Goal: Information Seeking & Learning: Find specific fact

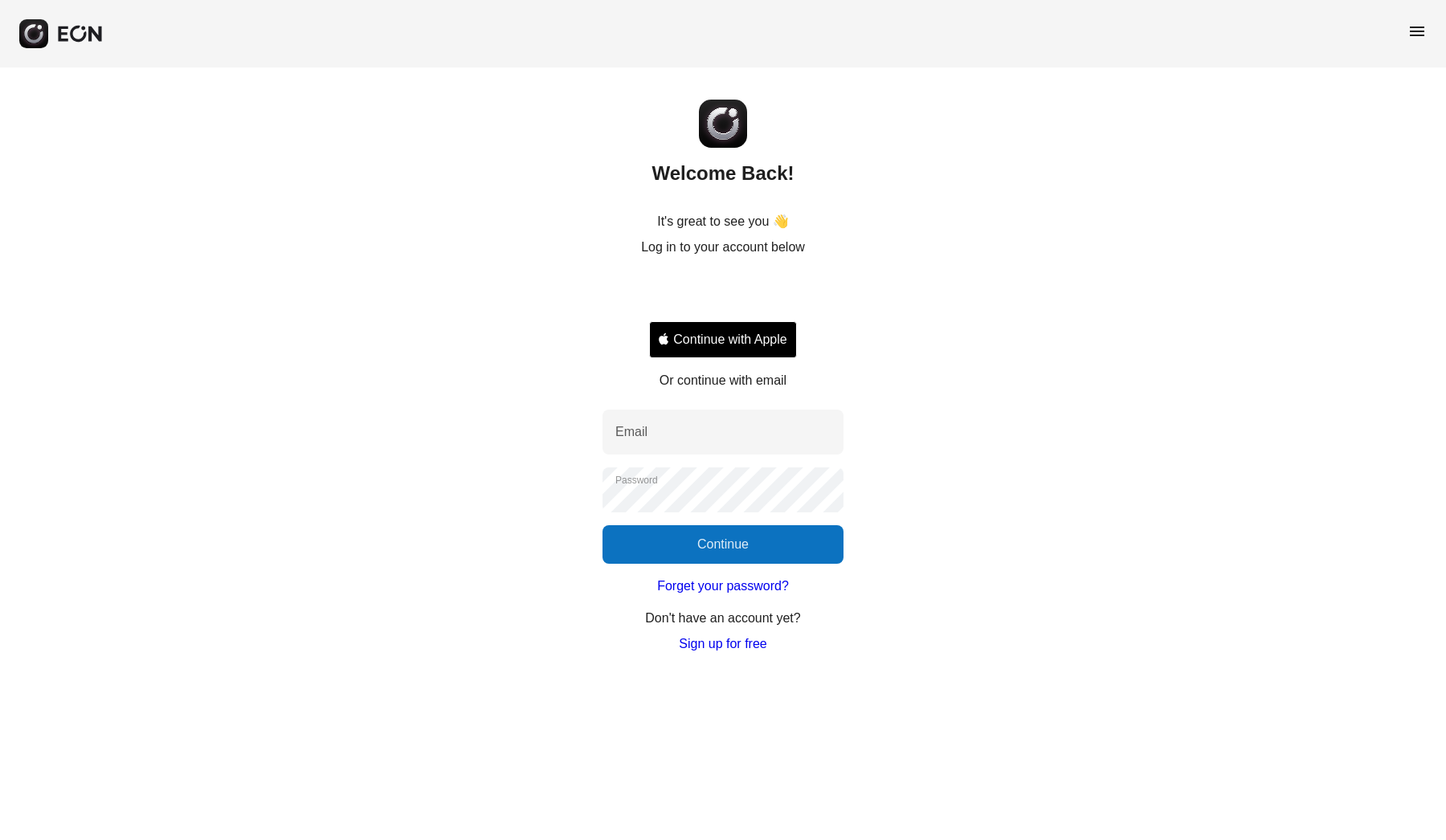
type input "**********"
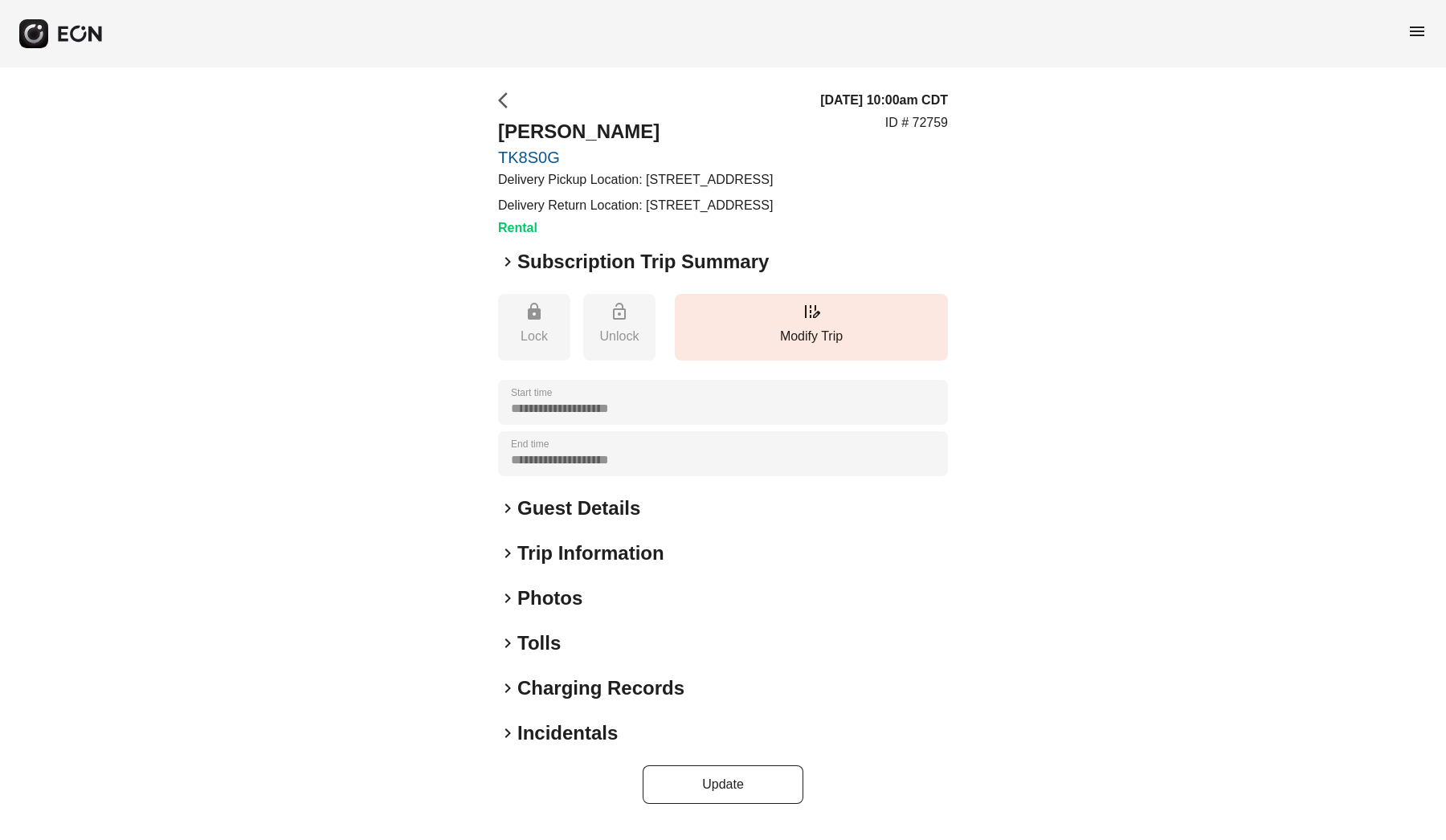
click at [504, 95] on span "arrow_back_ios" at bounding box center [508, 100] width 19 height 19
click at [510, 103] on span "arrow_back_ios" at bounding box center [508, 100] width 19 height 19
click at [1429, 27] on div "menu" at bounding box center [723, 34] width 1446 height 68
click at [1412, 31] on span "menu" at bounding box center [1417, 31] width 19 height 19
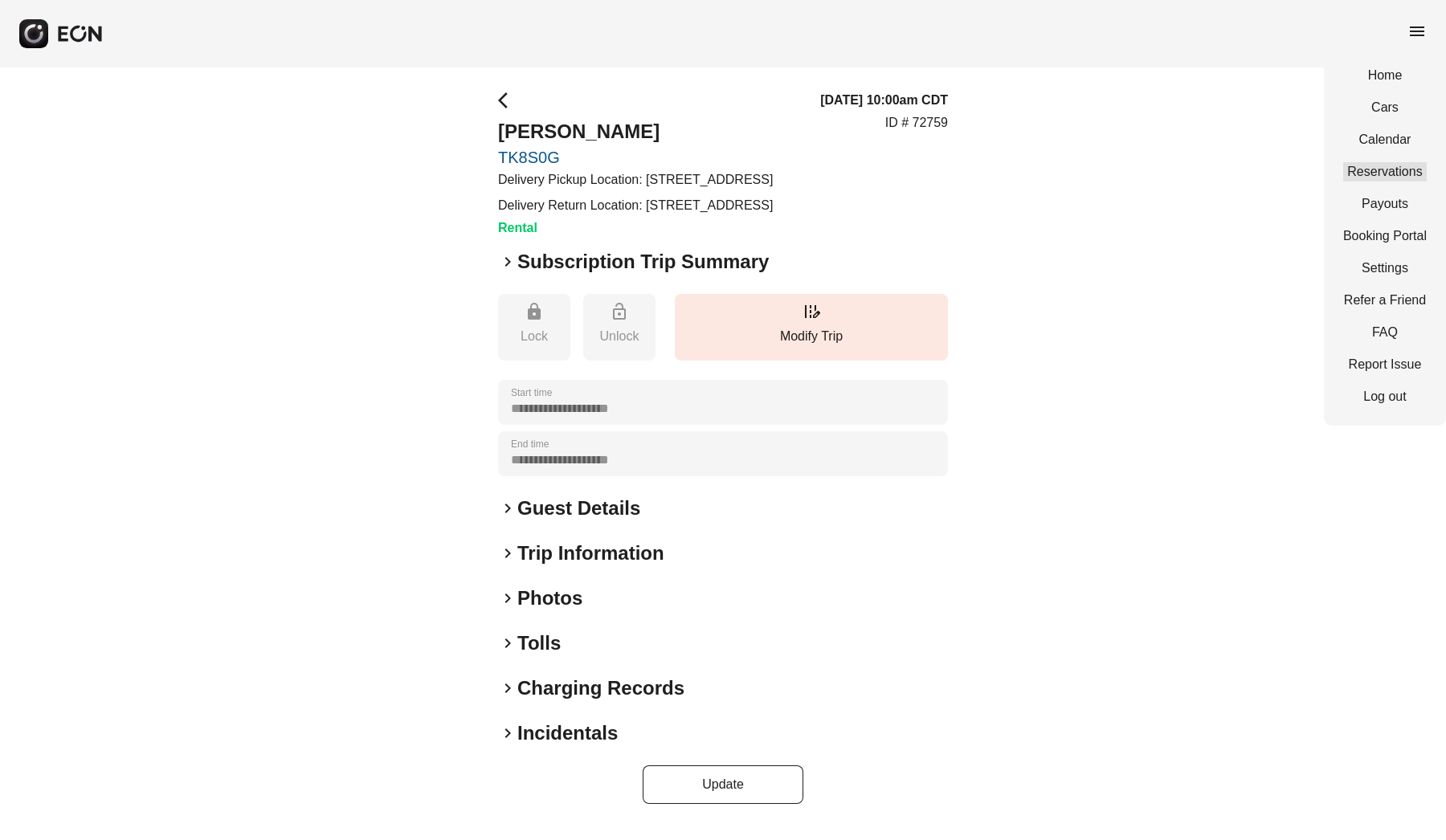
click at [1395, 169] on link "Reservations" at bounding box center [1385, 172] width 84 height 19
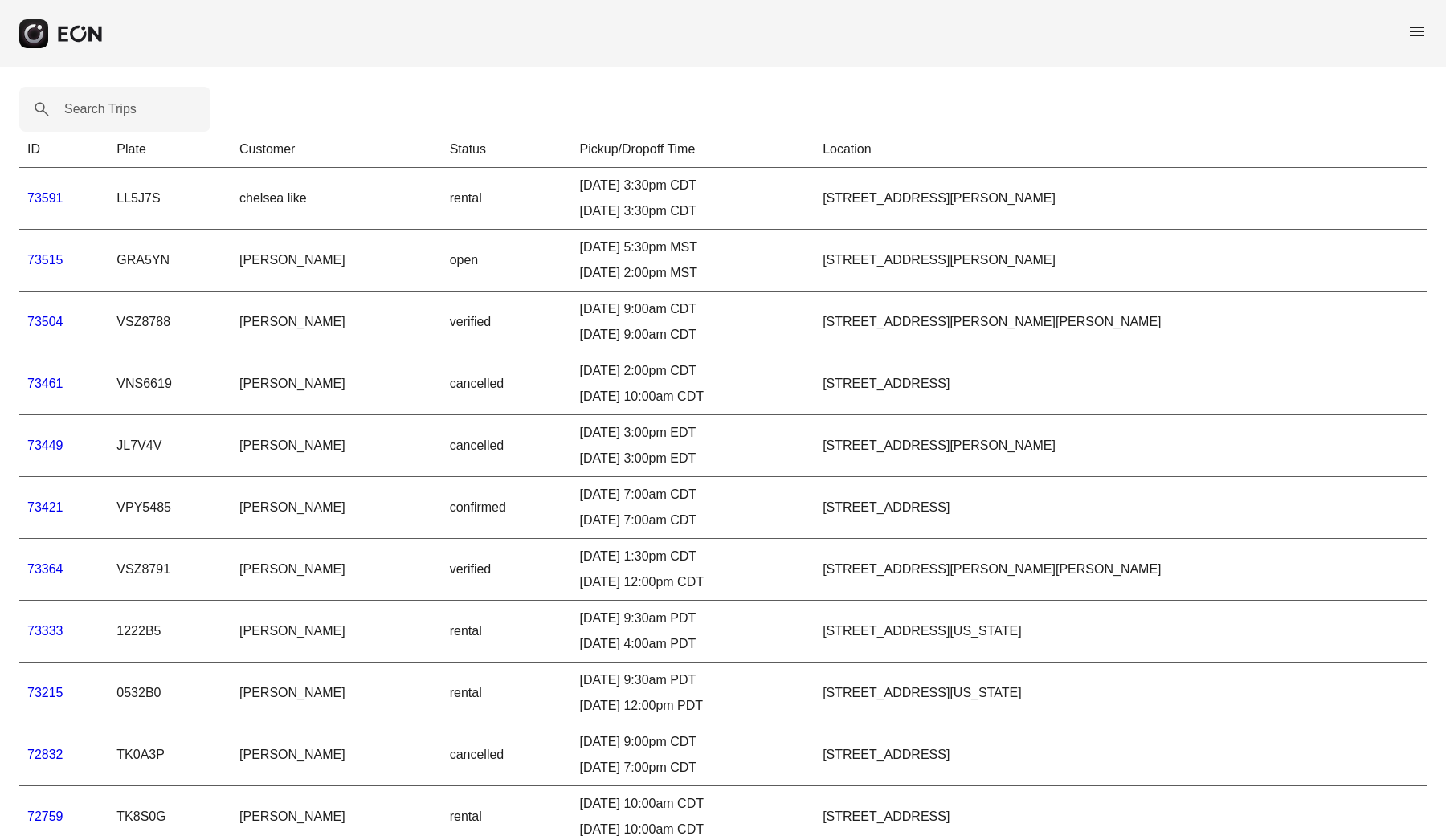
click at [46, 195] on link "73591" at bounding box center [45, 198] width 36 height 14
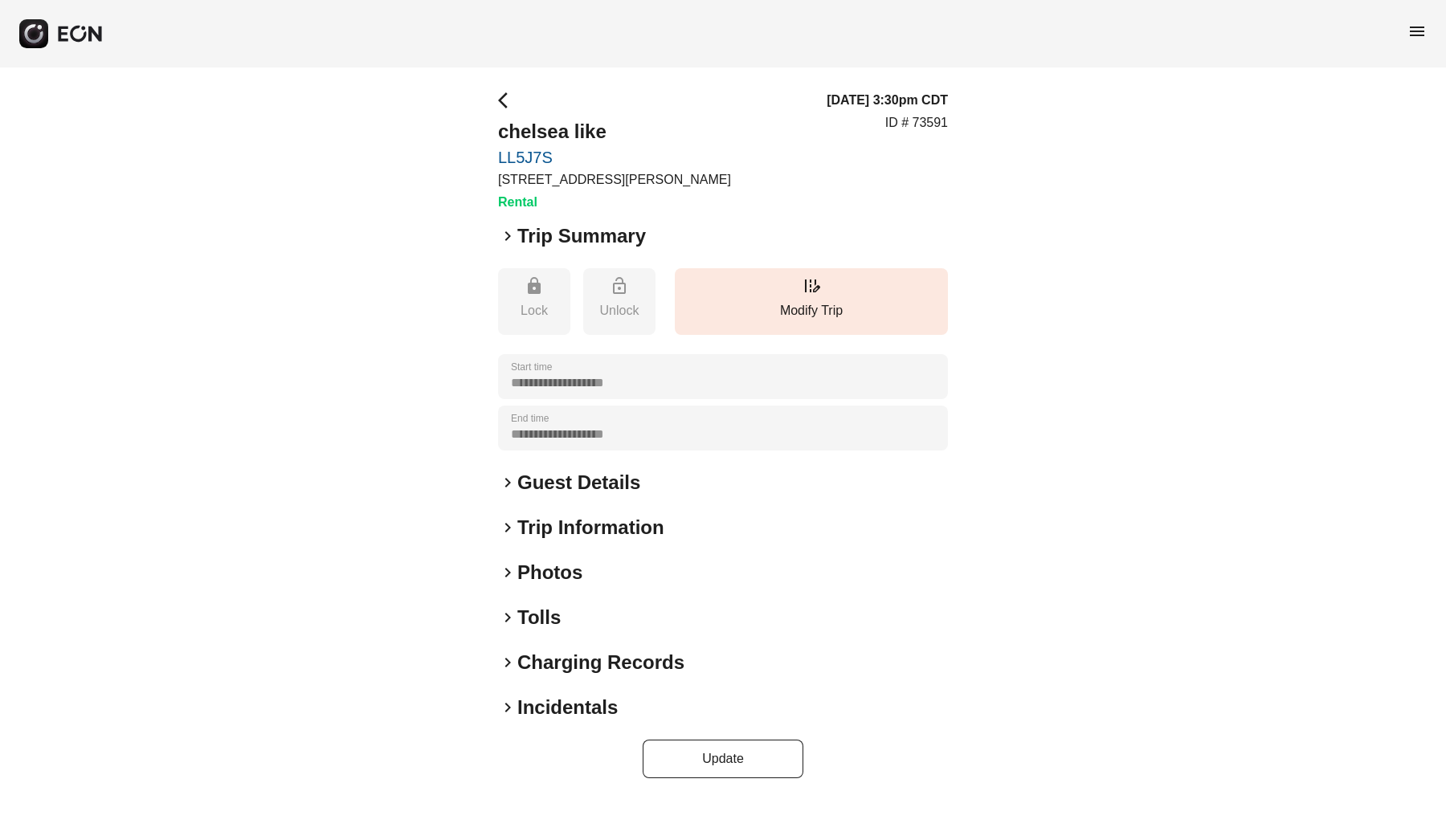
click at [559, 475] on h2 "Guest Details" at bounding box center [579, 483] width 123 height 26
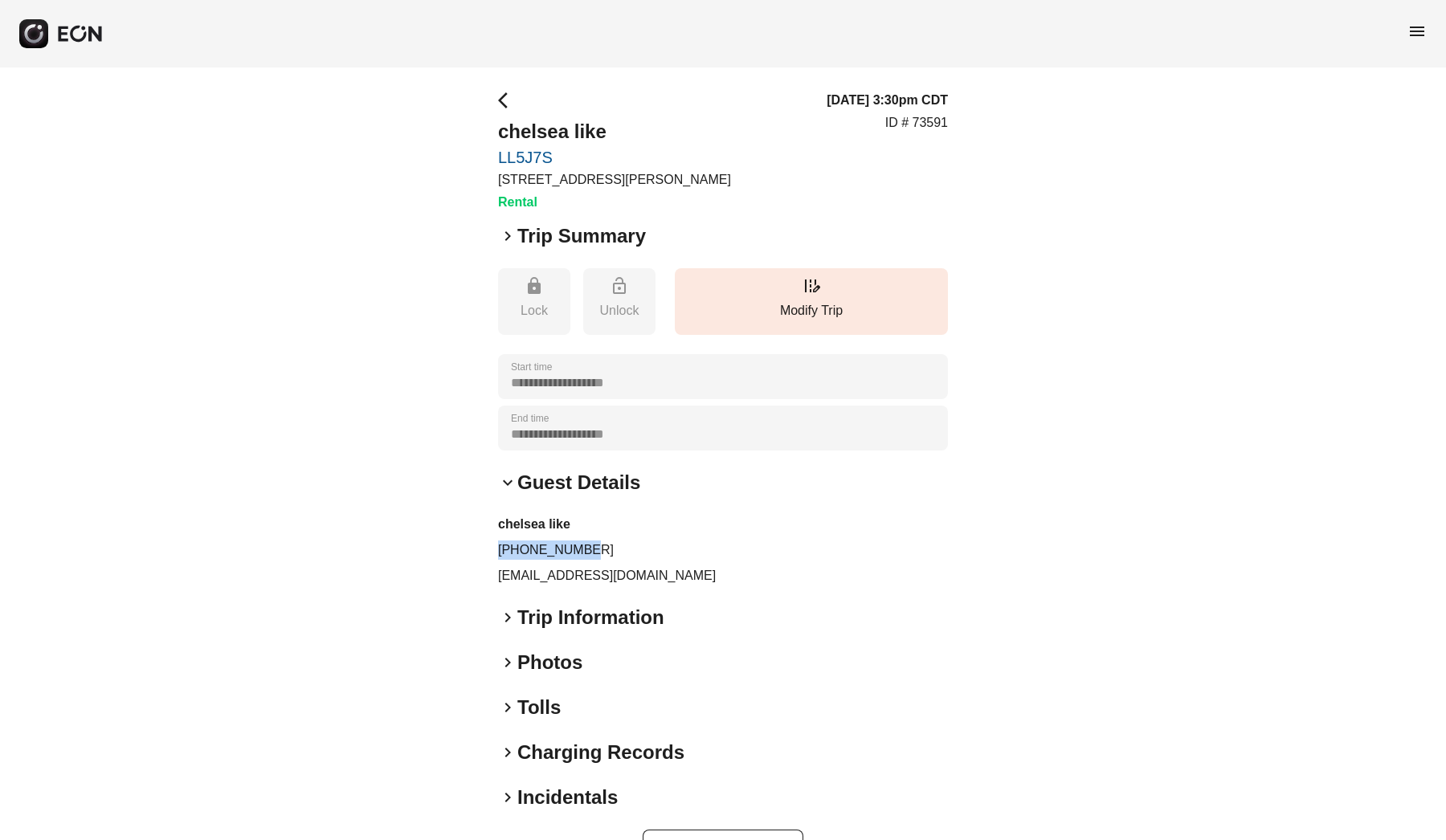
drag, startPoint x: 599, startPoint y: 547, endPoint x: 473, endPoint y: 547, distance: 126.0
click at [473, 547] on div "**********" at bounding box center [723, 479] width 1446 height 824
copy p "[PHONE_NUMBER]"
click at [519, 619] on h2 "Trip Information" at bounding box center [591, 618] width 147 height 26
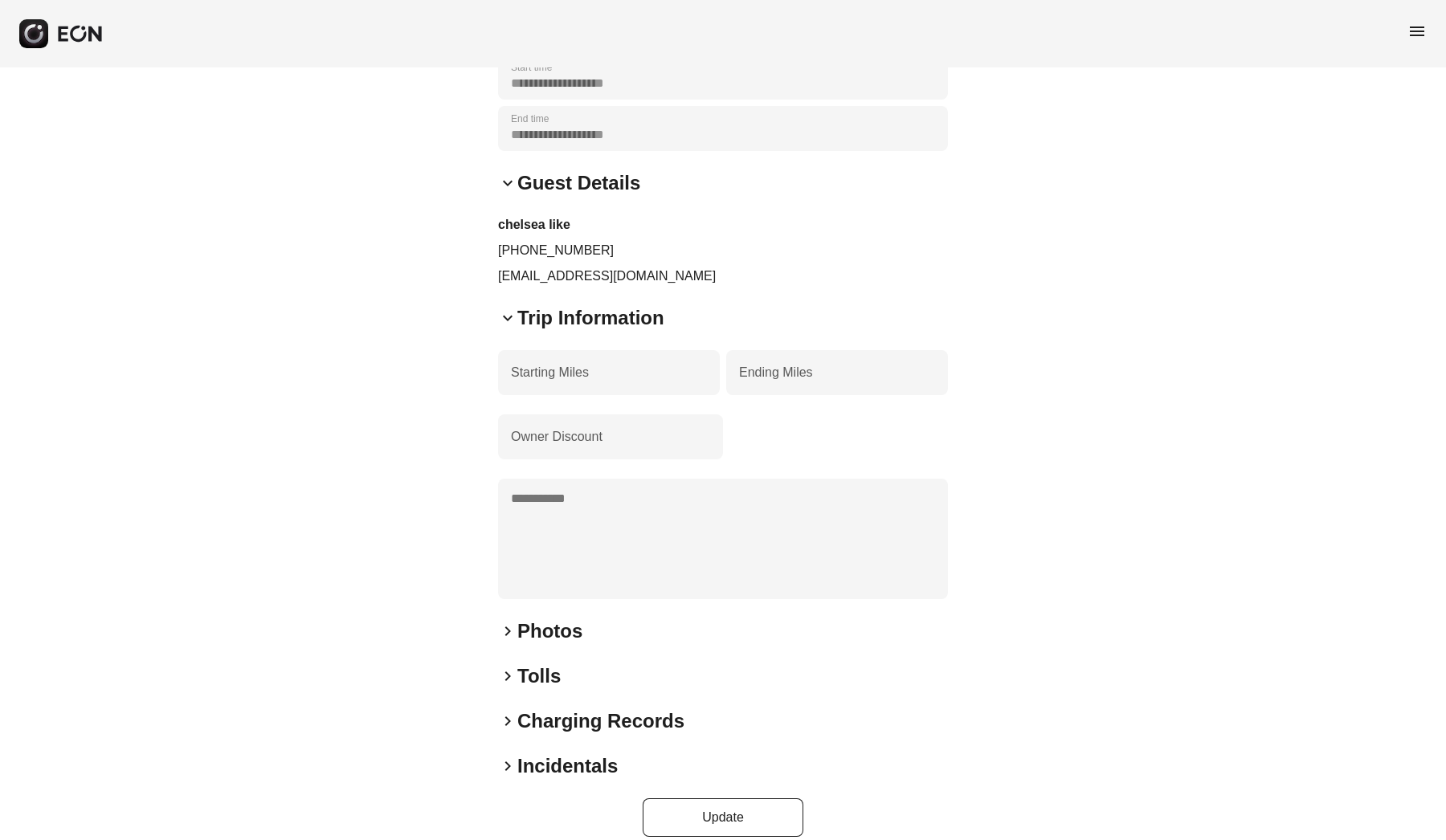
scroll to position [270, 0]
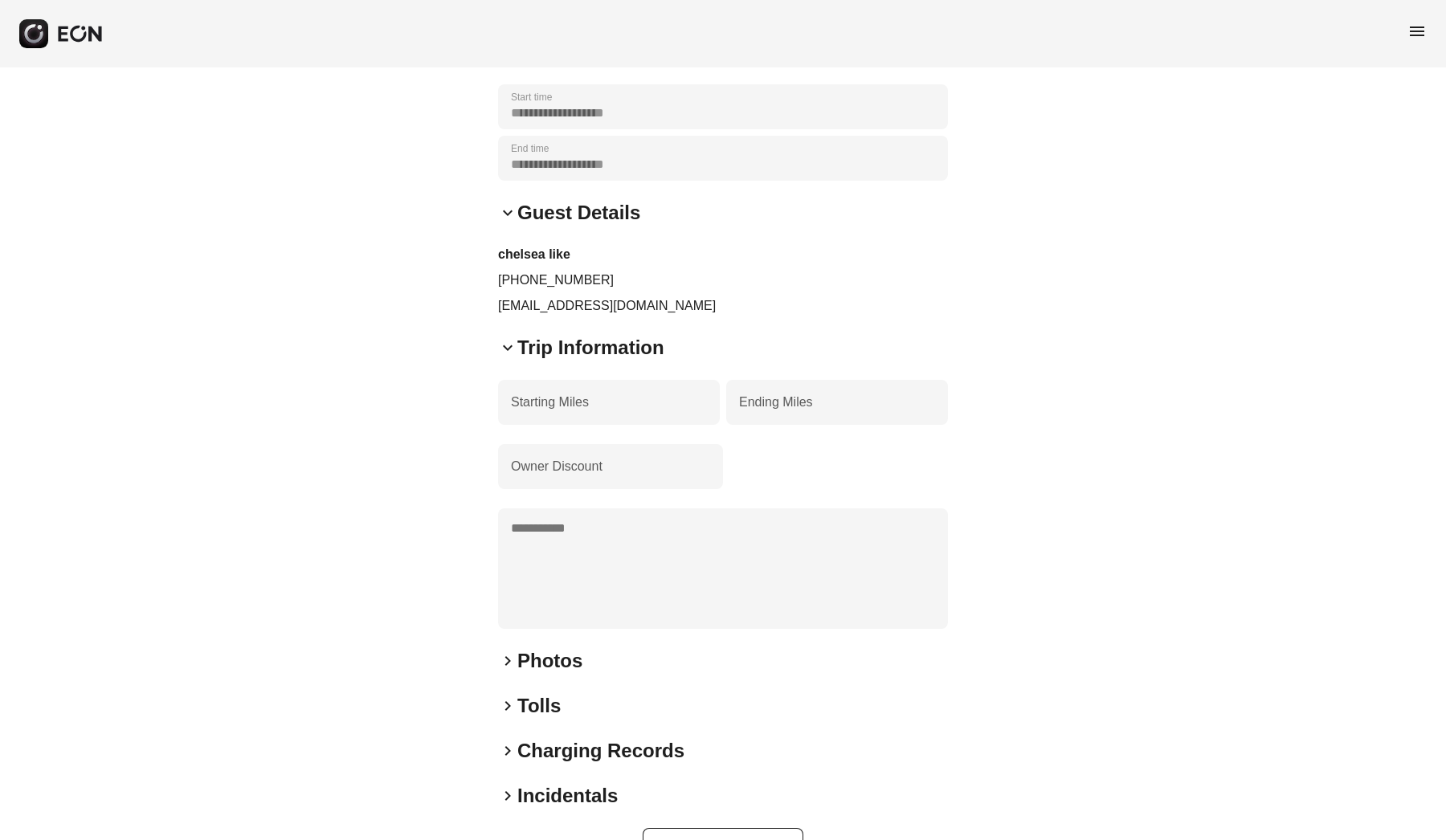
click at [510, 347] on span "keyboard_arrow_down" at bounding box center [508, 348] width 19 height 19
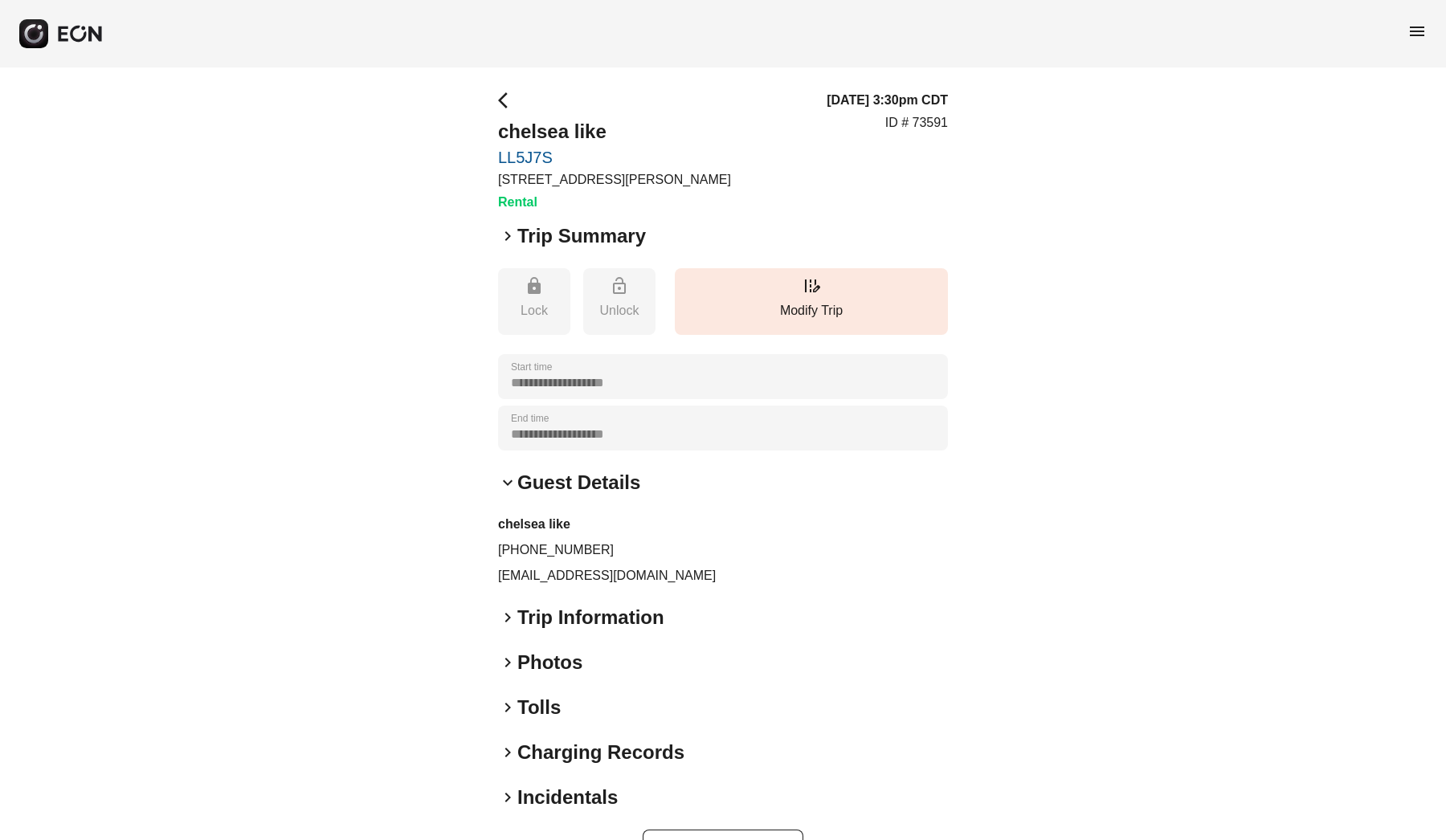
scroll to position [0, 0]
drag, startPoint x: 670, startPoint y: 179, endPoint x: 489, endPoint y: 179, distance: 181.0
click at [489, 179] on div "**********" at bounding box center [723, 479] width 1446 height 824
copy p "[STREET_ADDRESS][PERSON_NAME]"
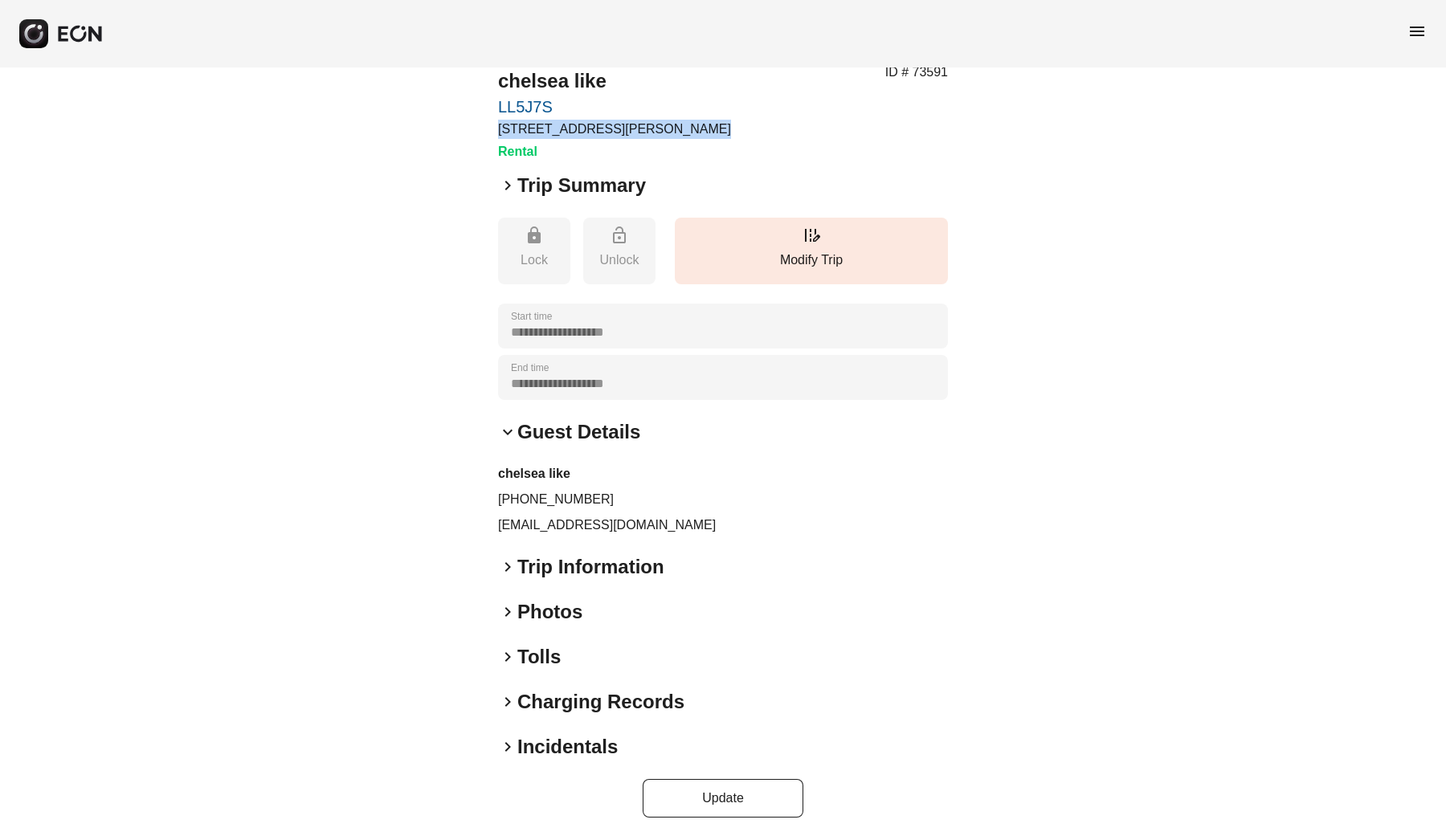
scroll to position [50, 0]
click at [514, 565] on span "keyboard_arrow_right" at bounding box center [508, 568] width 19 height 19
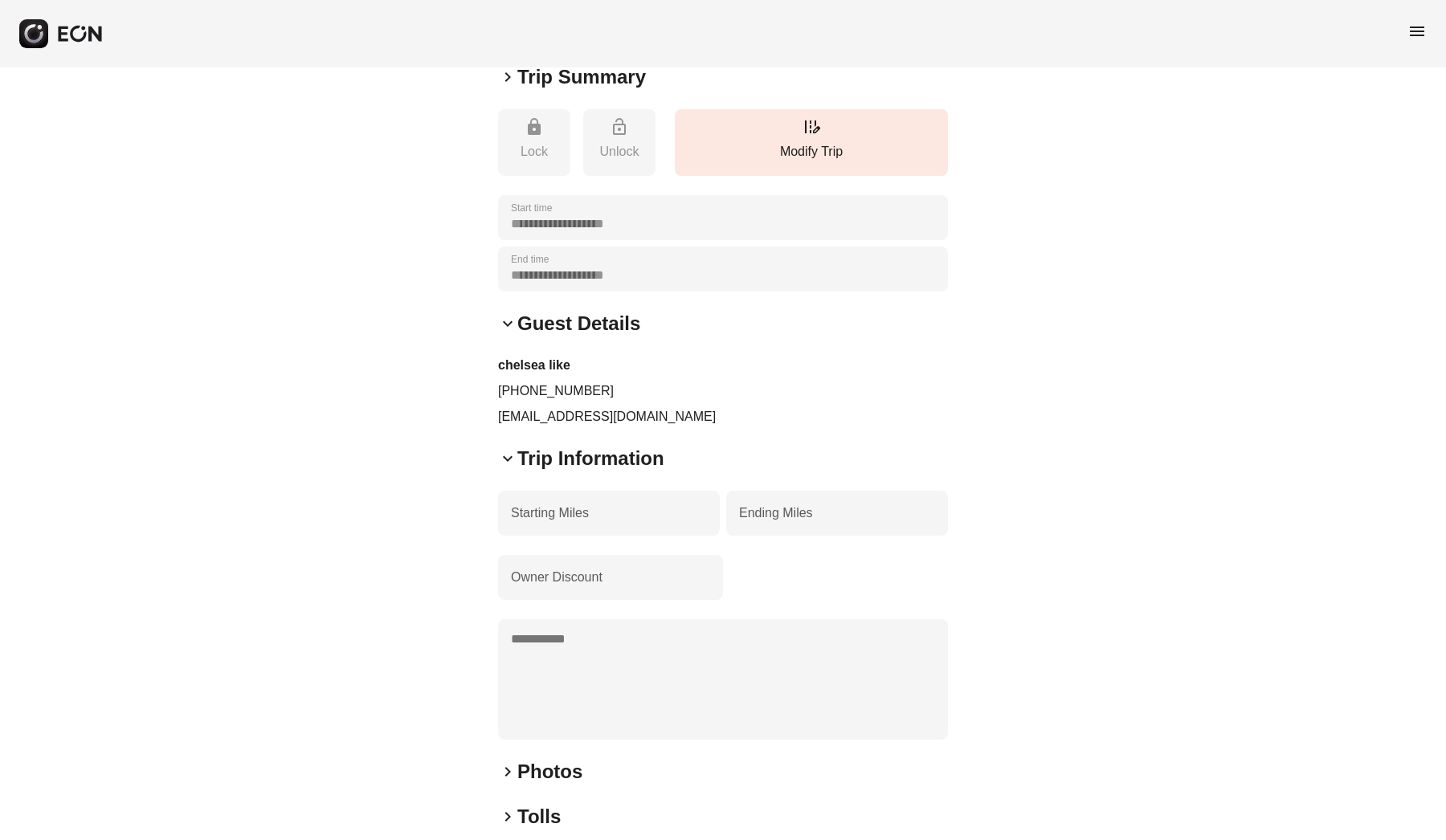
click at [509, 461] on span "keyboard_arrow_down" at bounding box center [508, 459] width 19 height 19
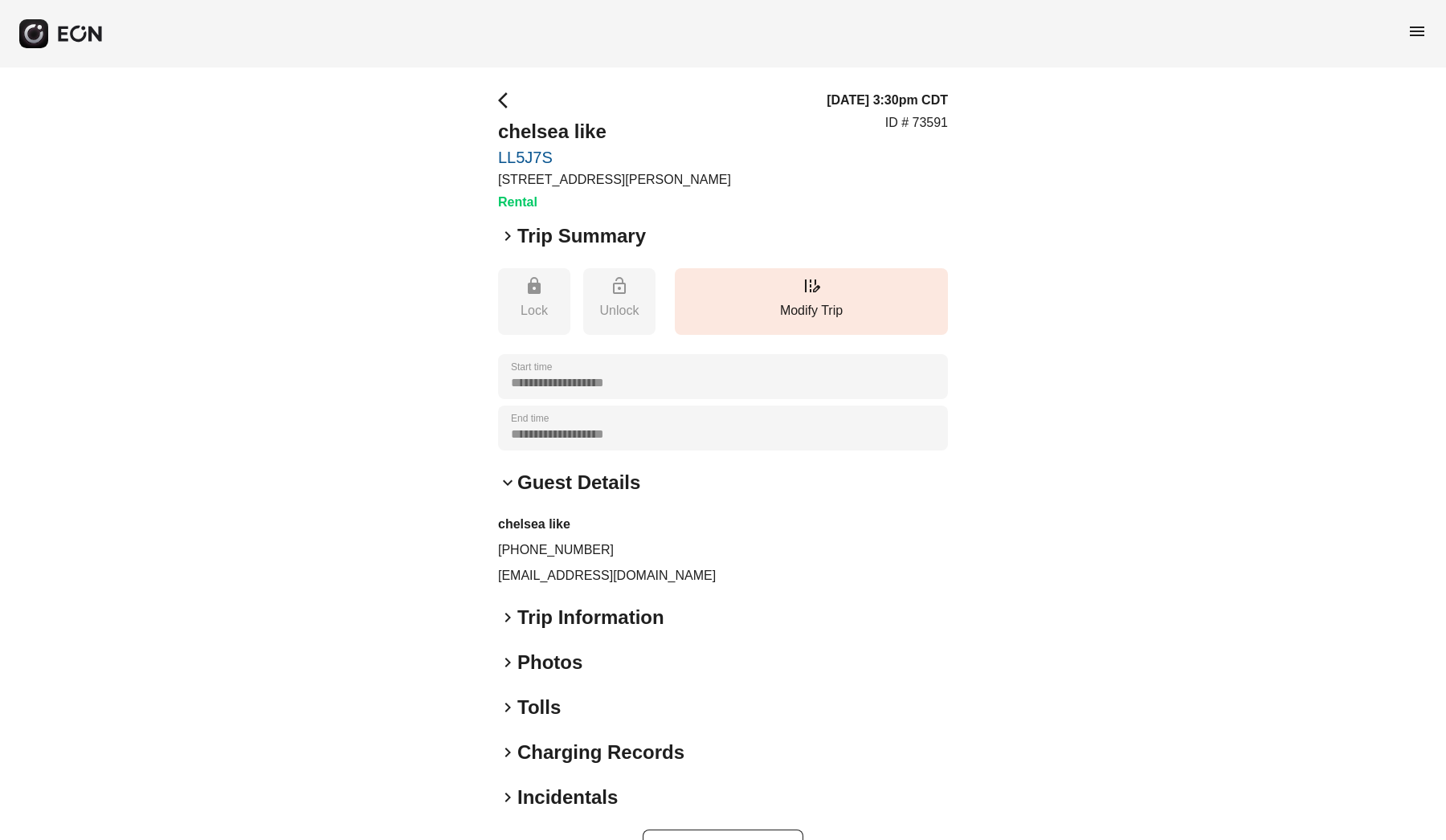
scroll to position [0, 0]
drag, startPoint x: 600, startPoint y: 129, endPoint x: 569, endPoint y: 129, distance: 31.0
click at [569, 129] on h2 "chelsea like" at bounding box center [615, 132] width 233 height 26
copy h2 "like"
drag, startPoint x: 948, startPoint y: 124, endPoint x: 913, endPoint y: 121, distance: 35.1
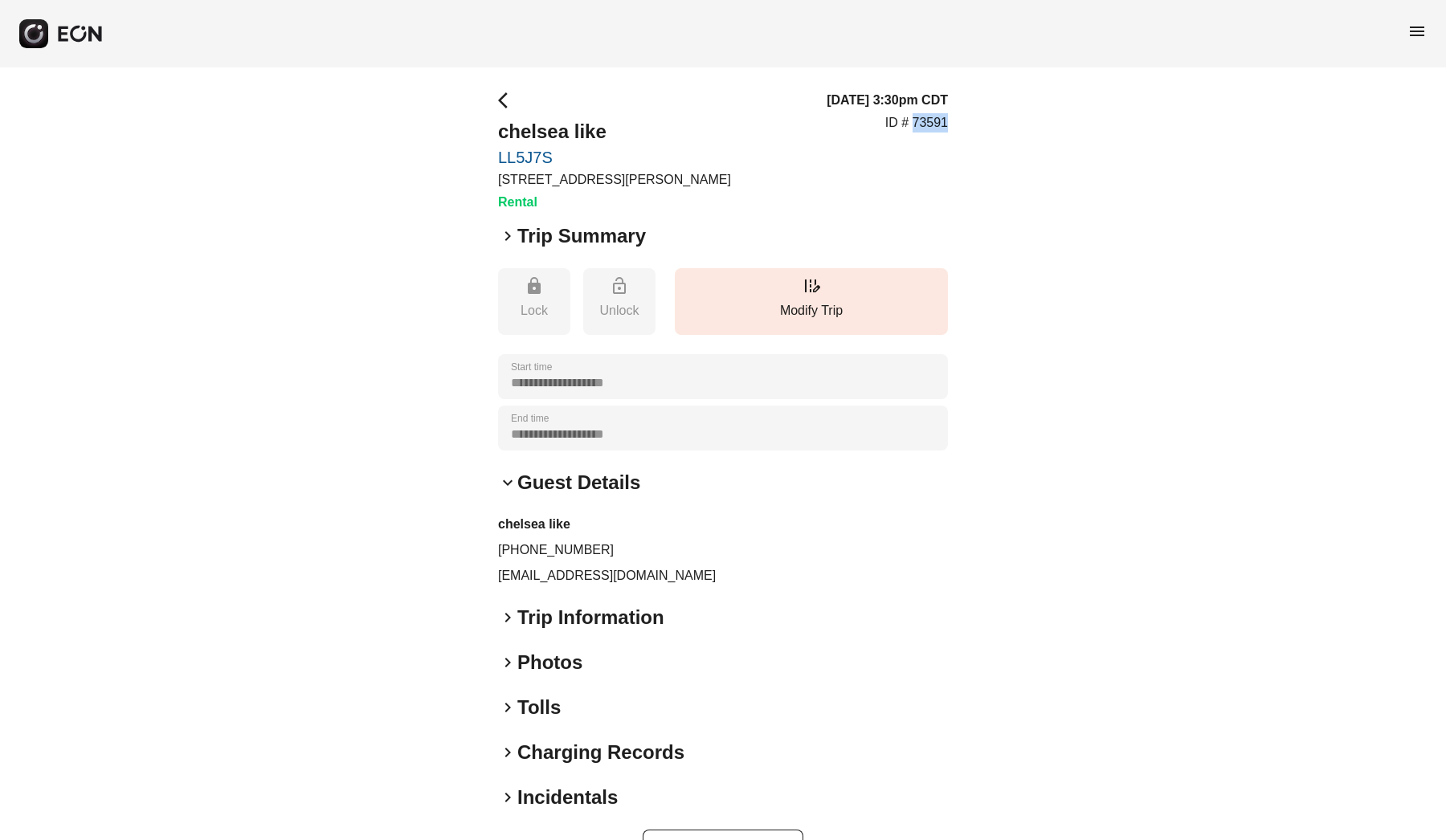
click at [913, 121] on div "**********" at bounding box center [723, 479] width 1446 height 824
copy p "73591"
click at [502, 100] on span "arrow_back_ios" at bounding box center [508, 100] width 19 height 19
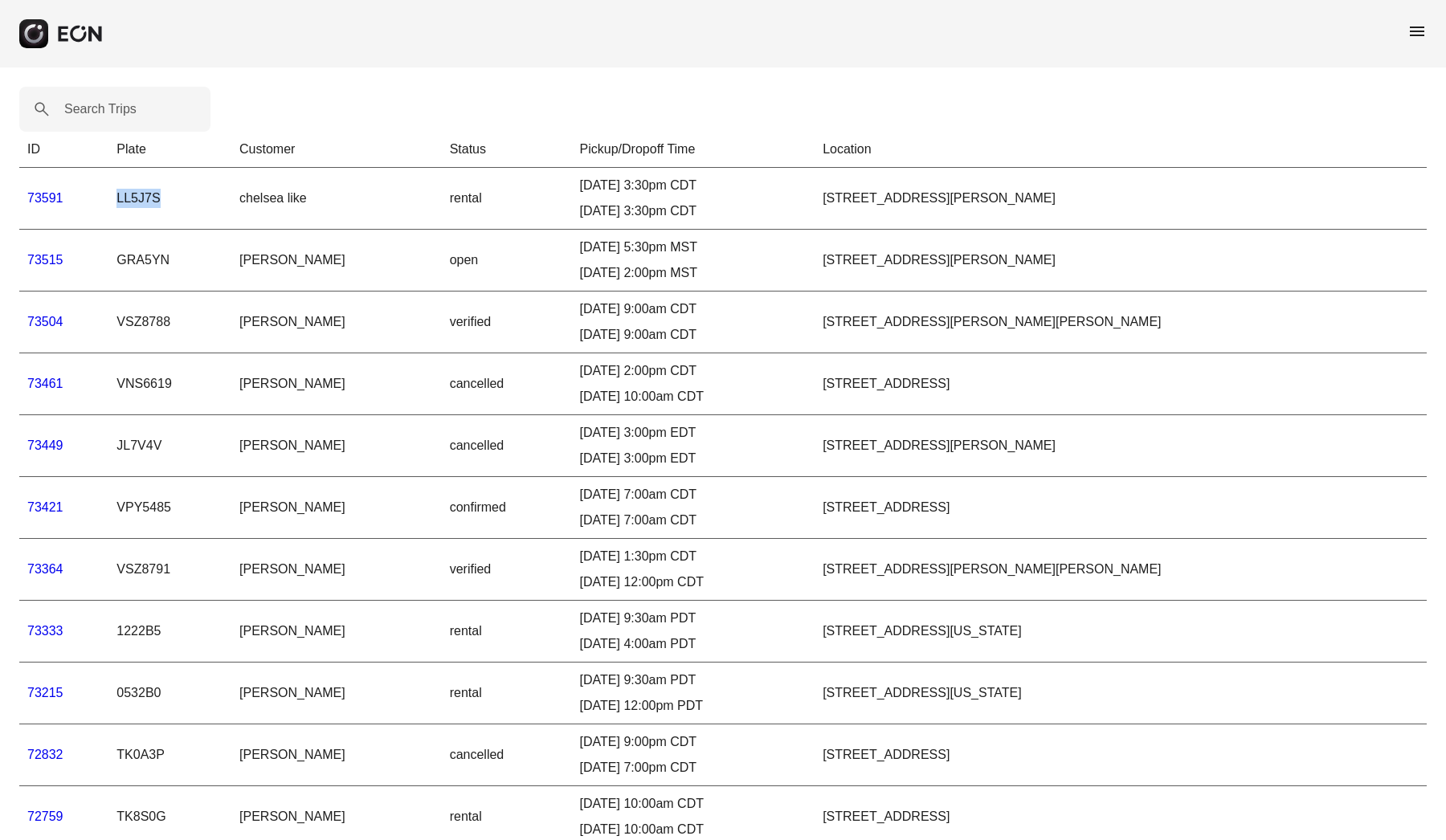
drag, startPoint x: 168, startPoint y: 199, endPoint x: 119, endPoint y: 198, distance: 49.0
click at [119, 198] on td "LL5J7S" at bounding box center [170, 199] width 123 height 62
copy td "LL5J7S"
click at [1420, 36] on span "menu" at bounding box center [1417, 31] width 19 height 19
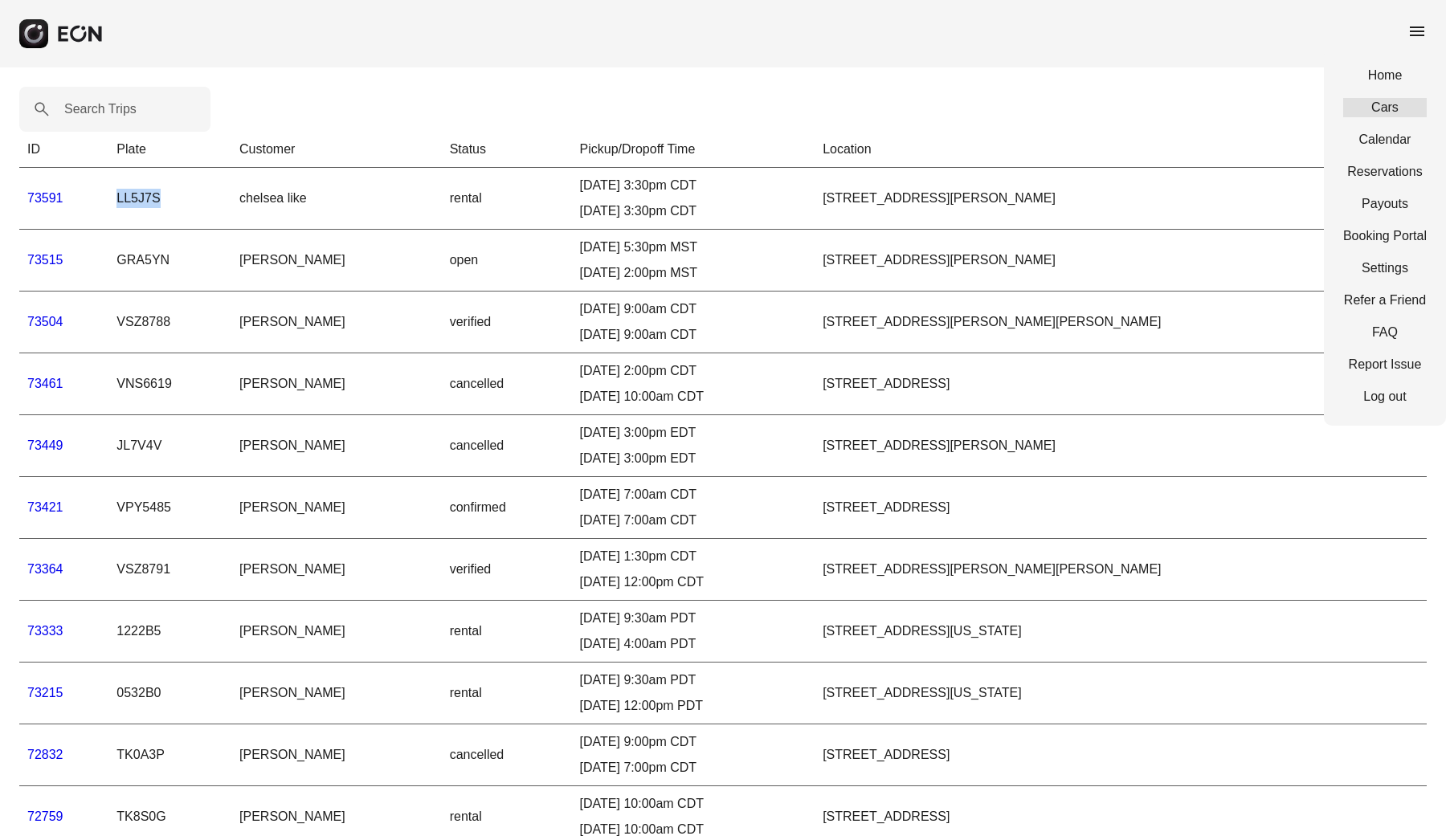
click at [1384, 114] on link "Cars" at bounding box center [1385, 108] width 84 height 19
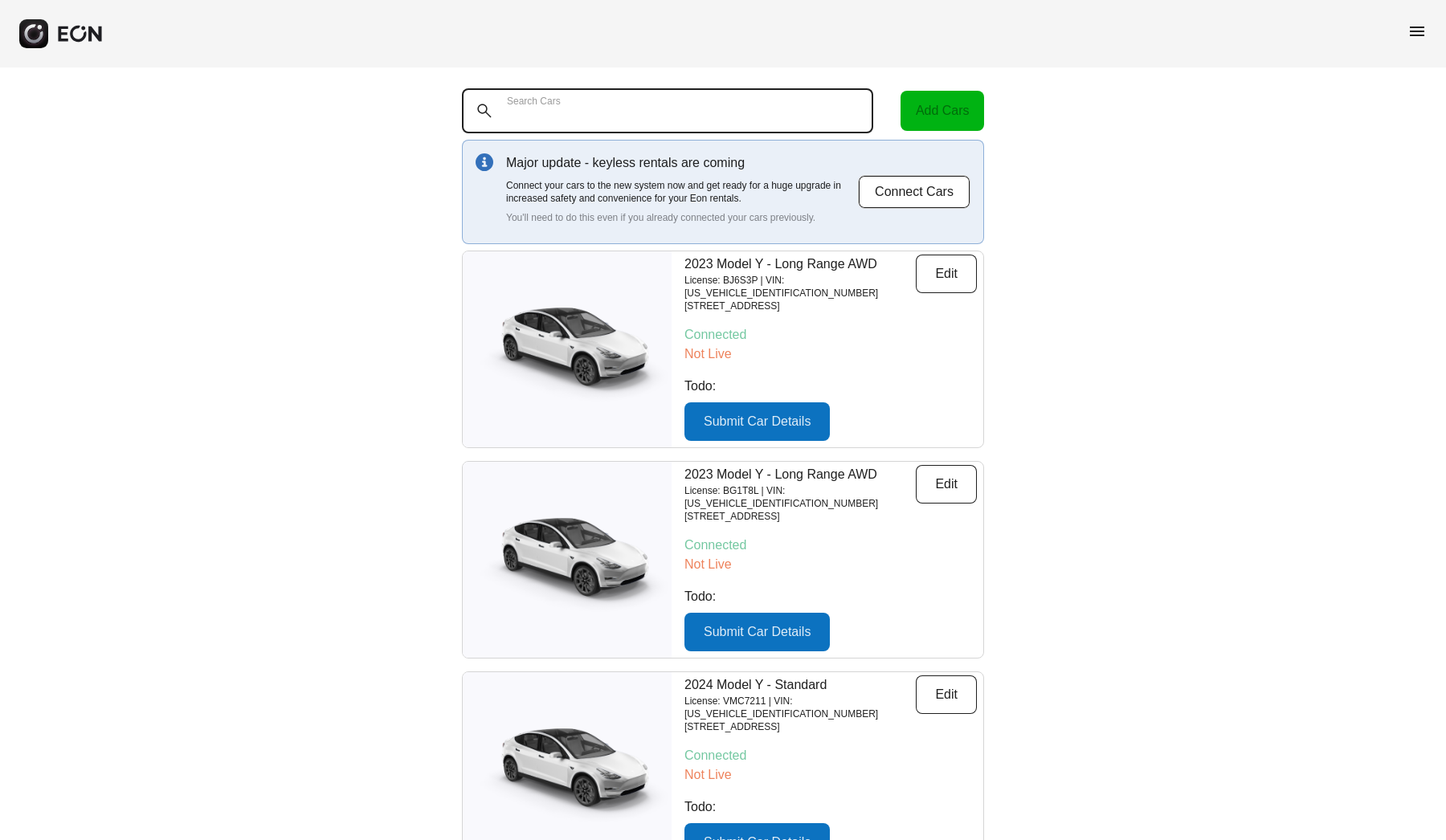
click at [623, 117] on Cars "Search Cars" at bounding box center [668, 111] width 412 height 45
paste Cars "******"
type Cars "******"
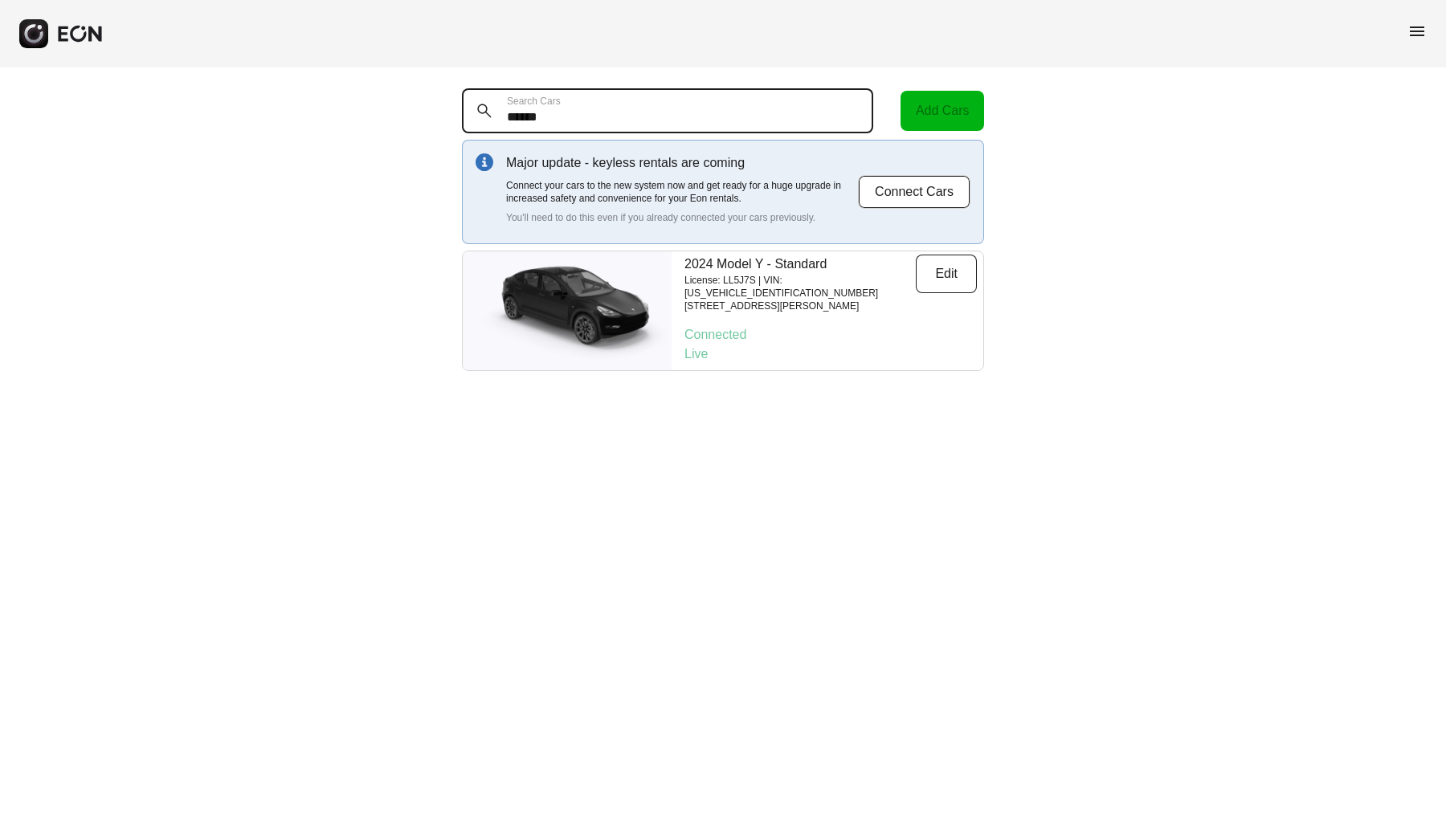
drag, startPoint x: 581, startPoint y: 116, endPoint x: 440, endPoint y: 116, distance: 141.0
click at [440, 116] on div "****** Search Cars Add Cars Major update - keyless rentals are coming Connect y…" at bounding box center [723, 230] width 1446 height 325
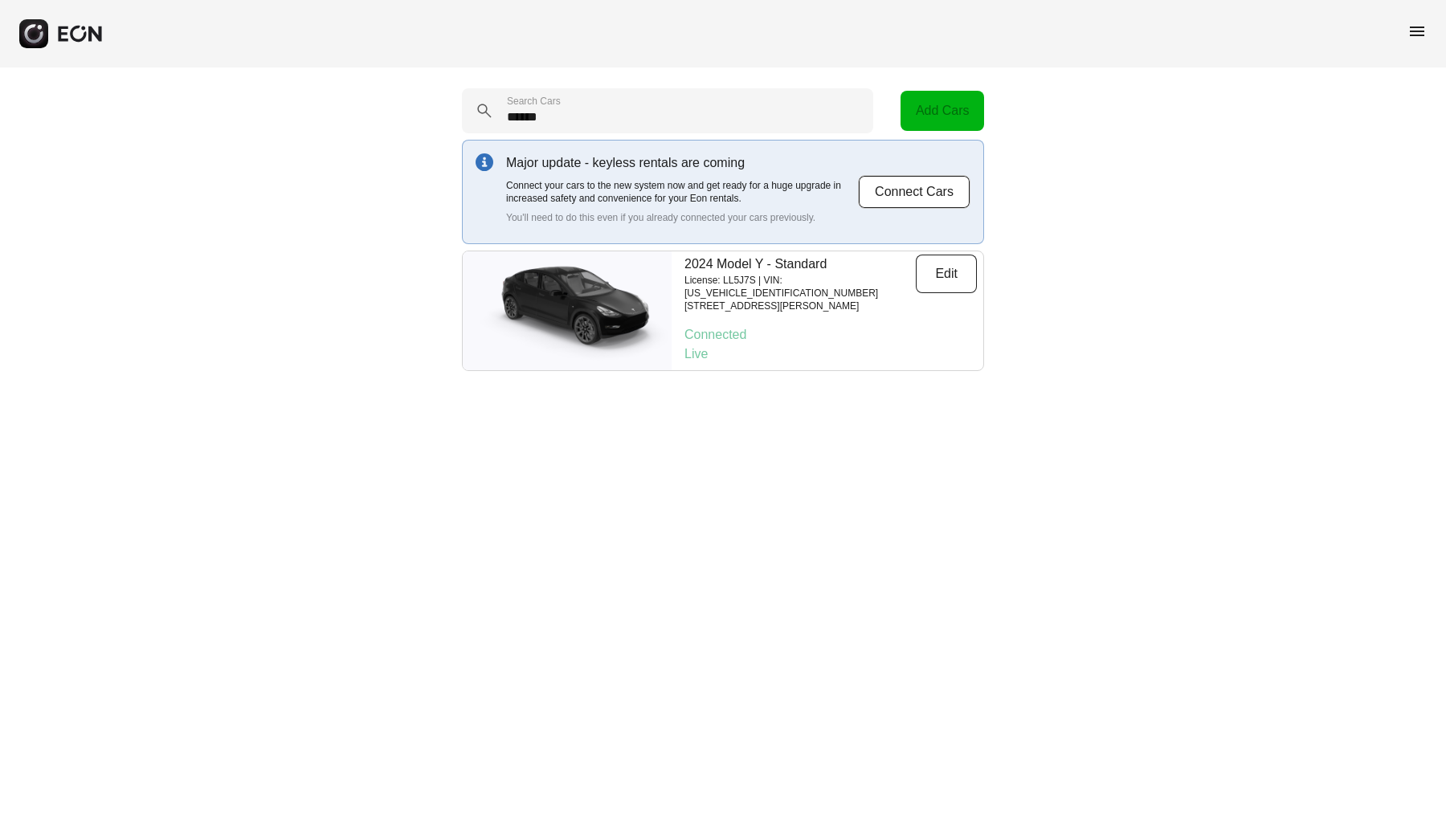
click at [1445, 27] on div "menu" at bounding box center [723, 34] width 1446 height 68
click at [1425, 27] on span "menu" at bounding box center [1417, 31] width 19 height 19
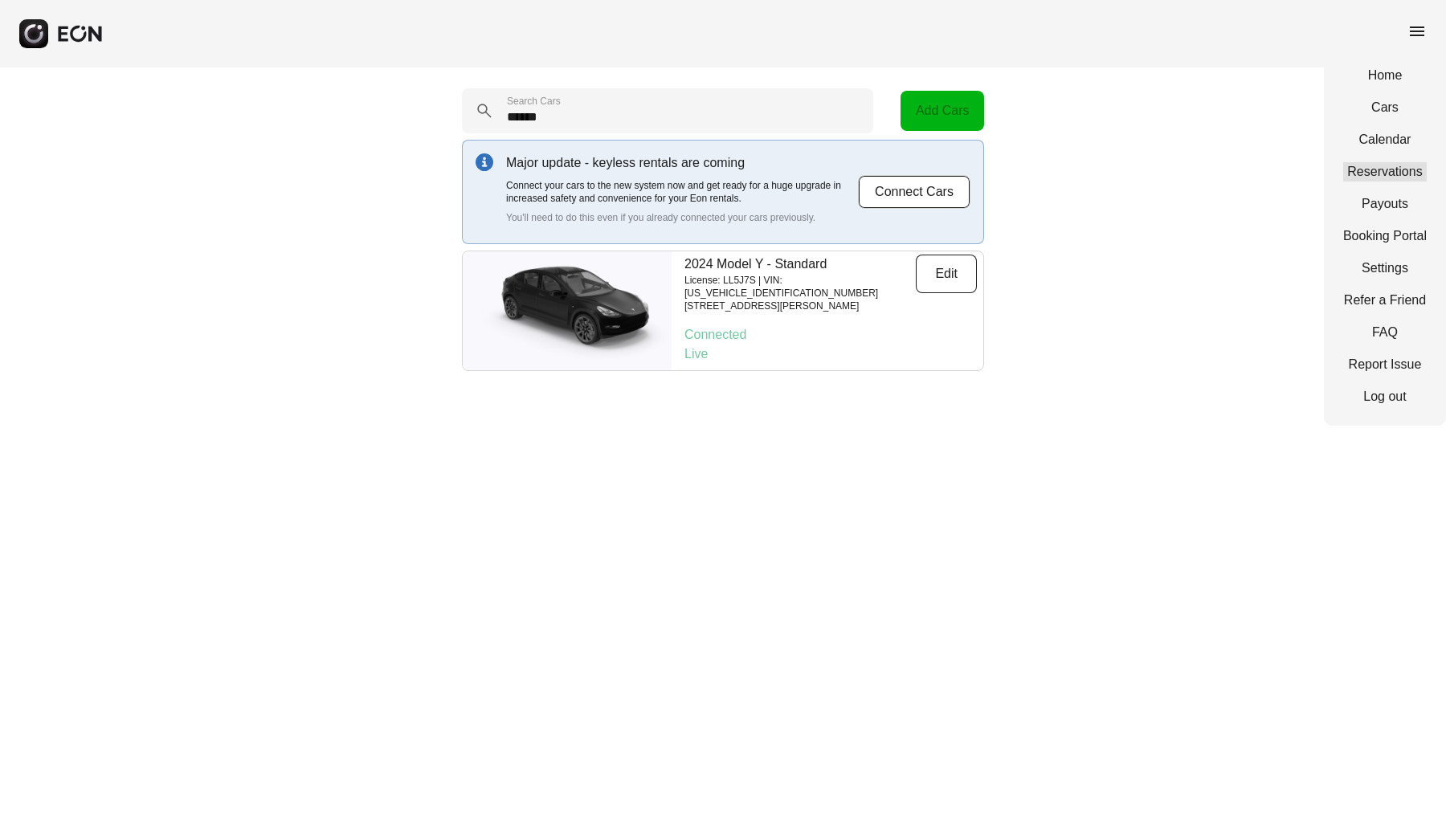
click at [1368, 175] on link "Reservations" at bounding box center [1385, 172] width 84 height 19
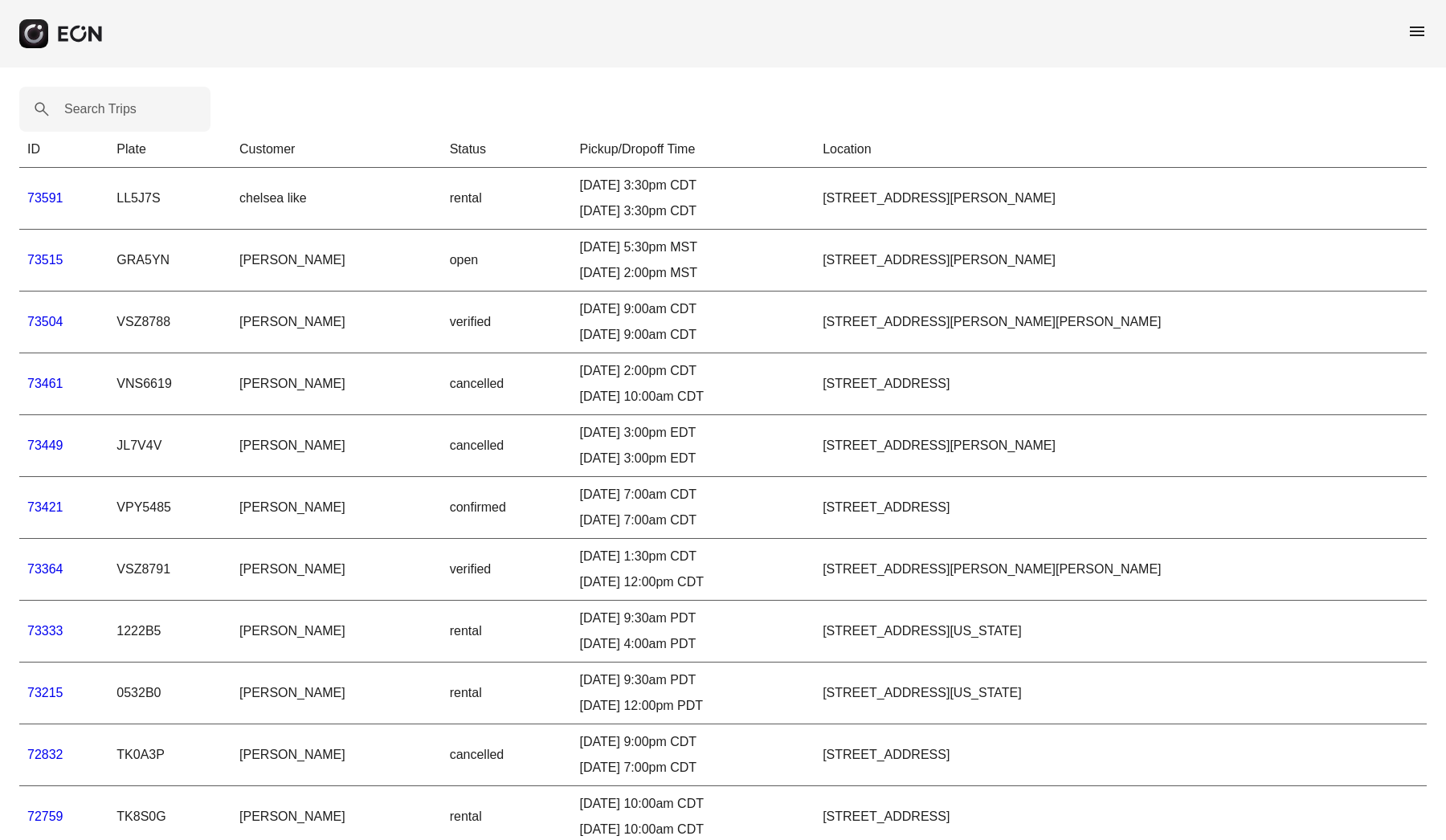
click at [46, 195] on link "73591" at bounding box center [45, 198] width 36 height 14
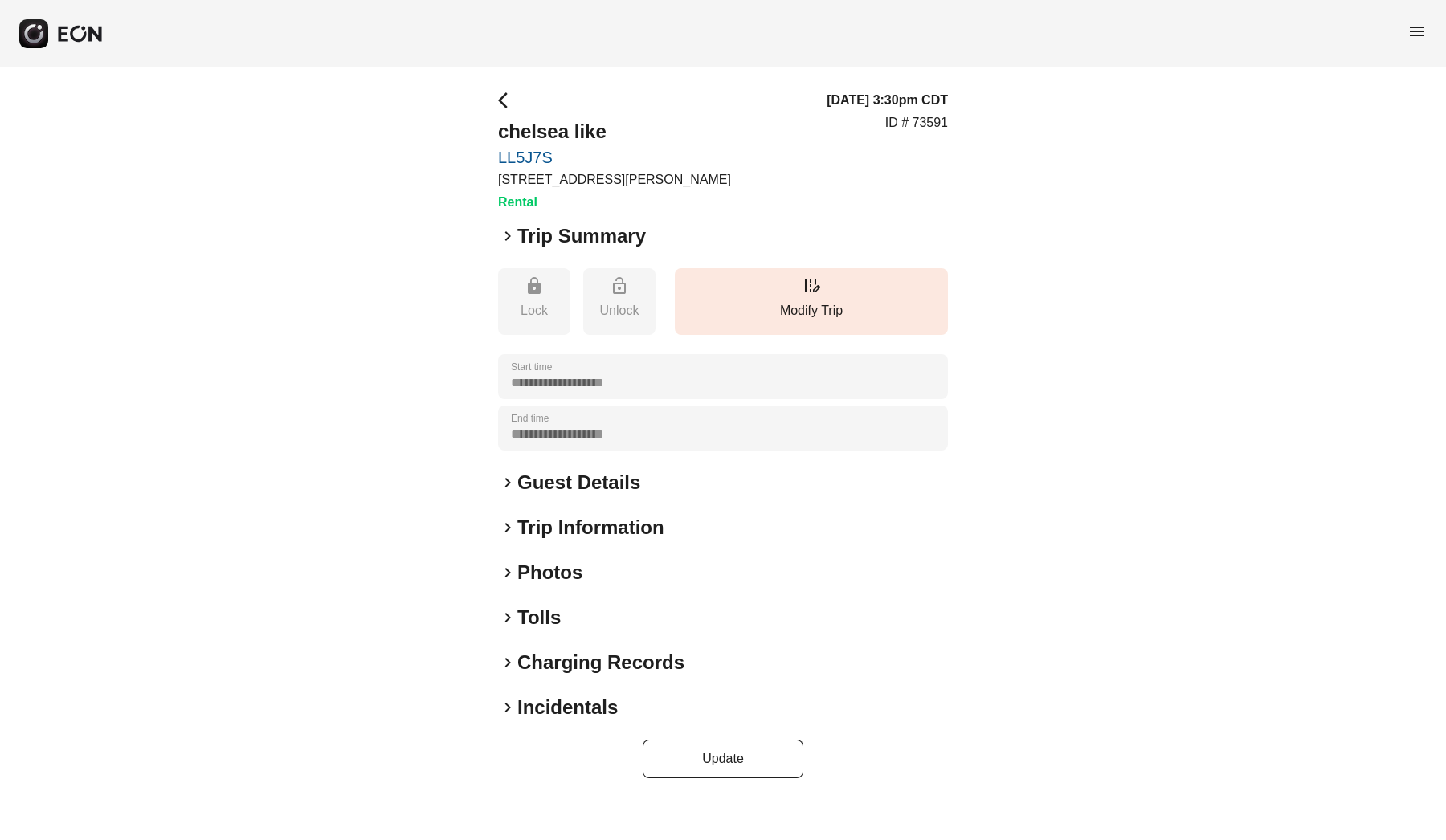
click at [499, 487] on span "keyboard_arrow_right" at bounding box center [508, 483] width 19 height 19
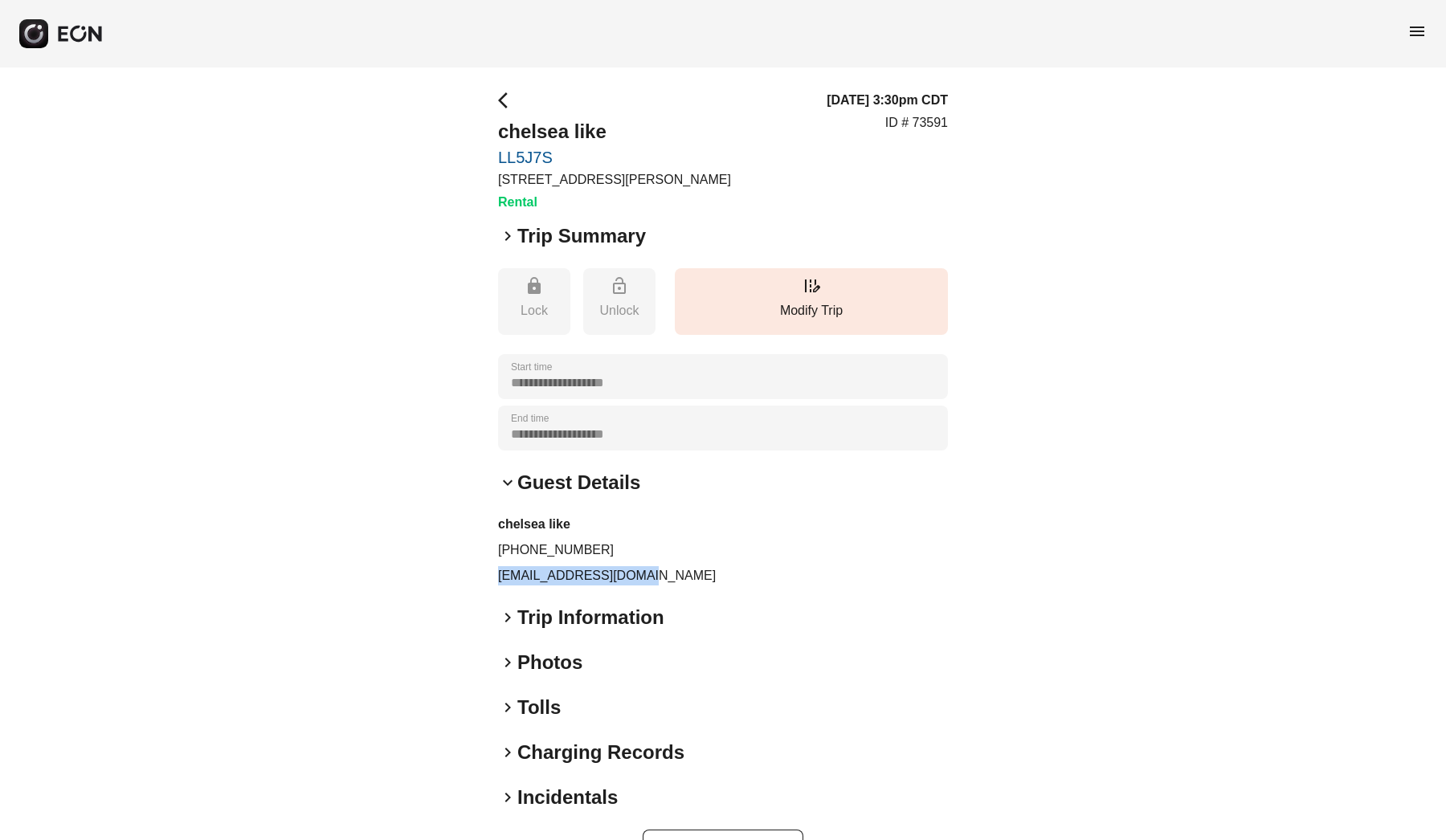
drag, startPoint x: 643, startPoint y: 574, endPoint x: 488, endPoint y: 576, distance: 155.0
click at [488, 576] on div "**********" at bounding box center [723, 479] width 1446 height 824
copy p "[EMAIL_ADDRESS][DOMAIN_NAME]"
drag, startPoint x: 592, startPoint y: 545, endPoint x: 475, endPoint y: 545, distance: 117.0
click at [475, 545] on div "**********" at bounding box center [723, 479] width 1446 height 824
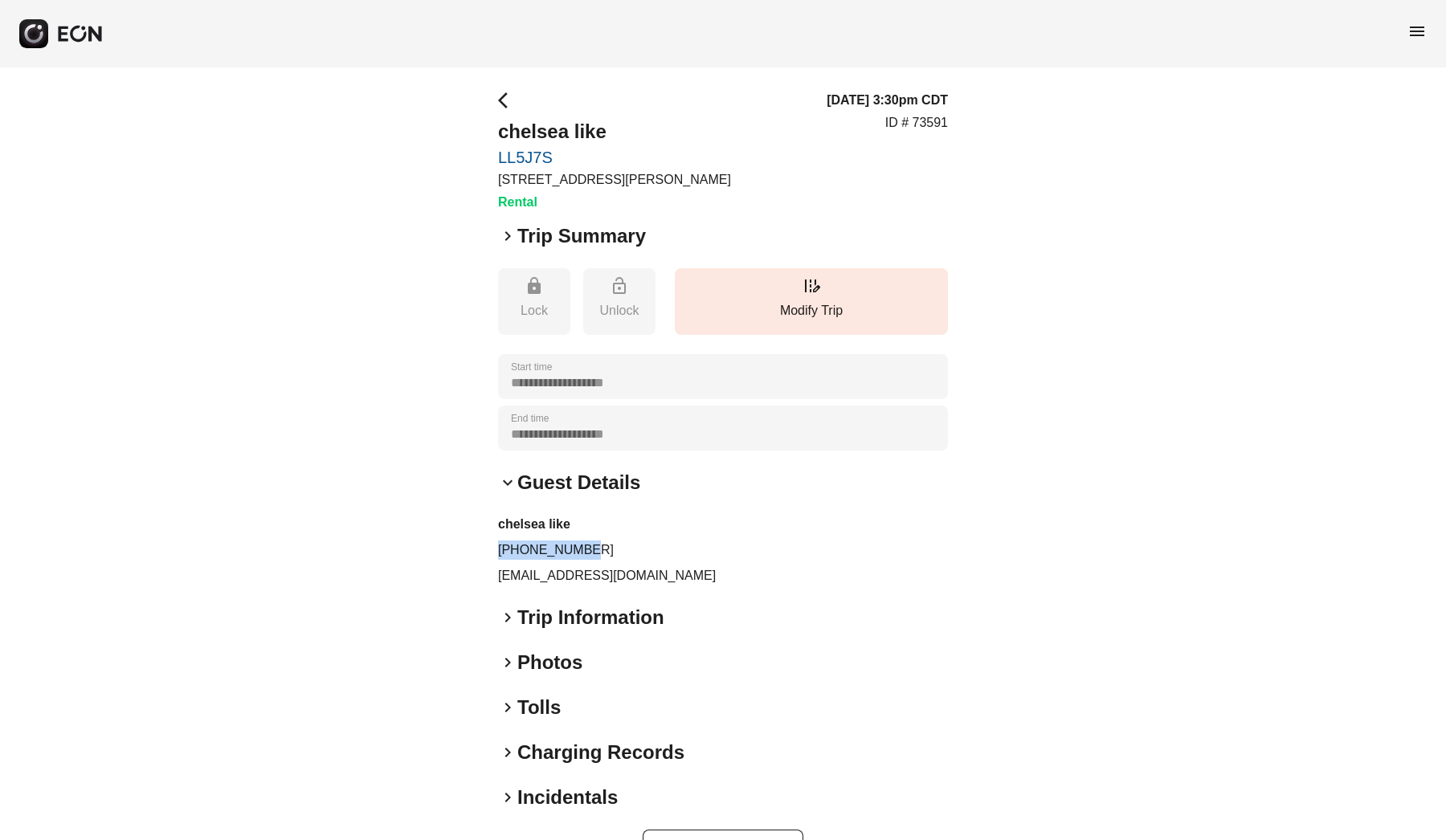
copy p "[PHONE_NUMBER]"
click at [602, 120] on h2 "chelsea like" at bounding box center [615, 132] width 233 height 26
drag, startPoint x: 602, startPoint y: 121, endPoint x: 467, endPoint y: 119, distance: 135.0
click at [467, 119] on div "**********" at bounding box center [723, 479] width 1446 height 824
copy h2 "chelsea like"
